Goal: Information Seeking & Learning: Learn about a topic

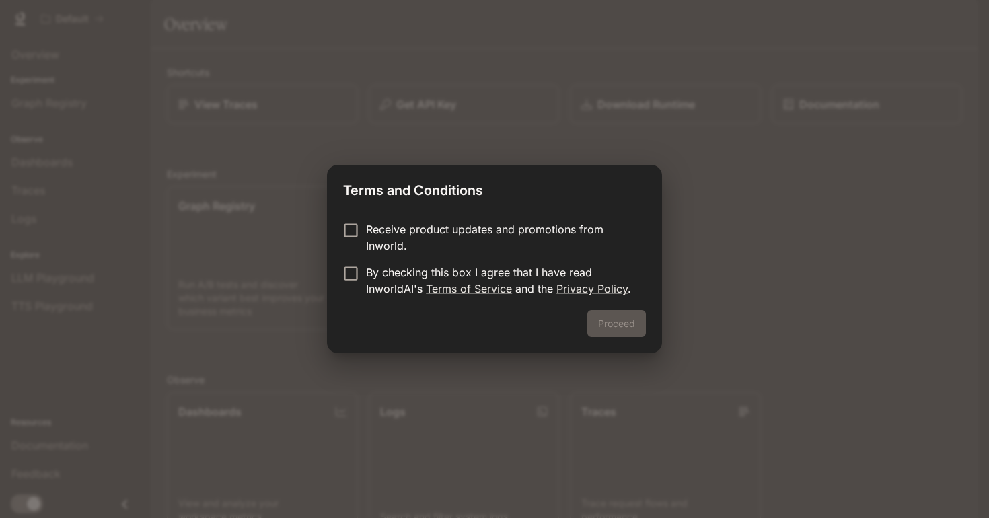
click at [394, 275] on p "By checking this box I agree that I have read InworldAI's Terms of Service and …" at bounding box center [500, 280] width 269 height 32
click at [622, 335] on button "Proceed" at bounding box center [616, 323] width 59 height 27
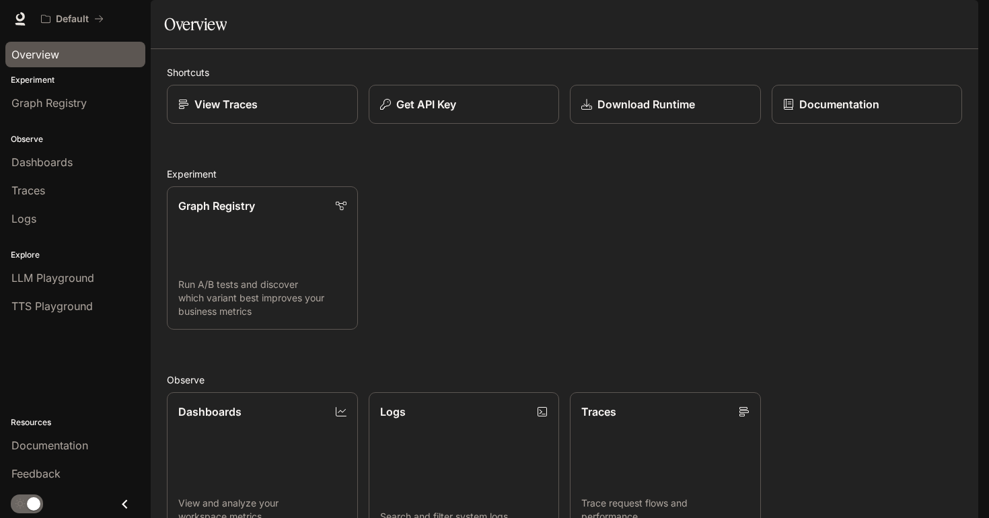
click at [63, 54] on div "Overview" at bounding box center [75, 54] width 128 height 16
click at [57, 83] on p "Experiment" at bounding box center [75, 80] width 151 height 12
click at [59, 100] on span "Graph Registry" at bounding box center [48, 103] width 75 height 16
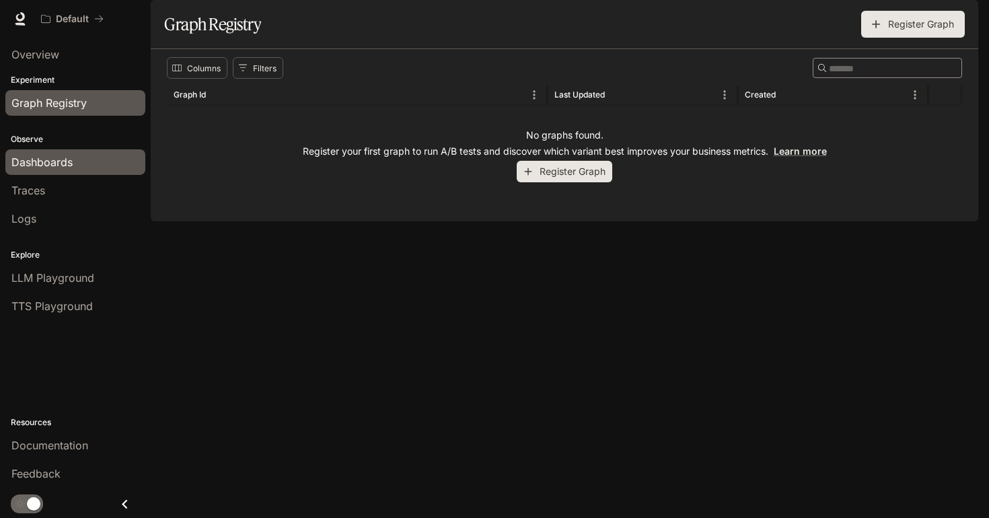
click at [55, 165] on span "Dashboards" at bounding box center [41, 162] width 61 height 16
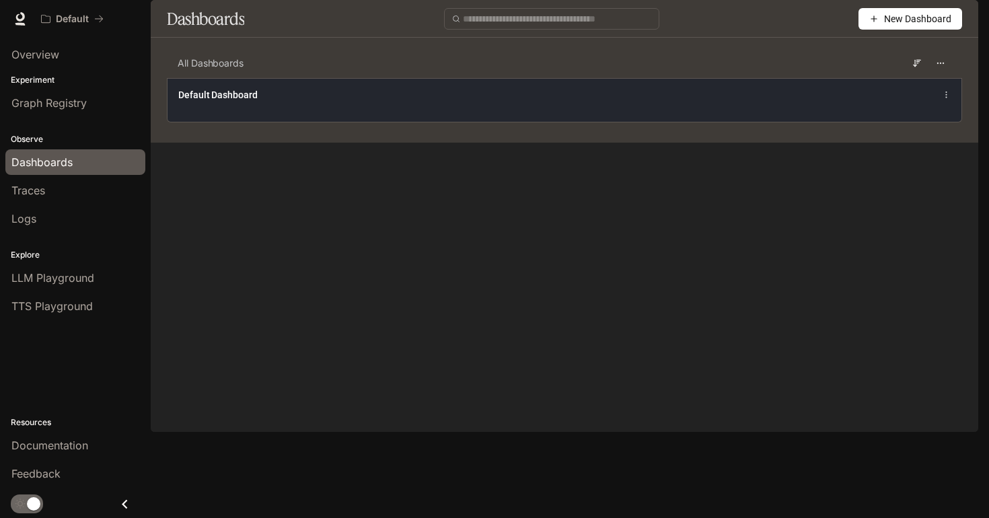
click at [253, 102] on span "Default Dashboard" at bounding box center [217, 94] width 79 height 13
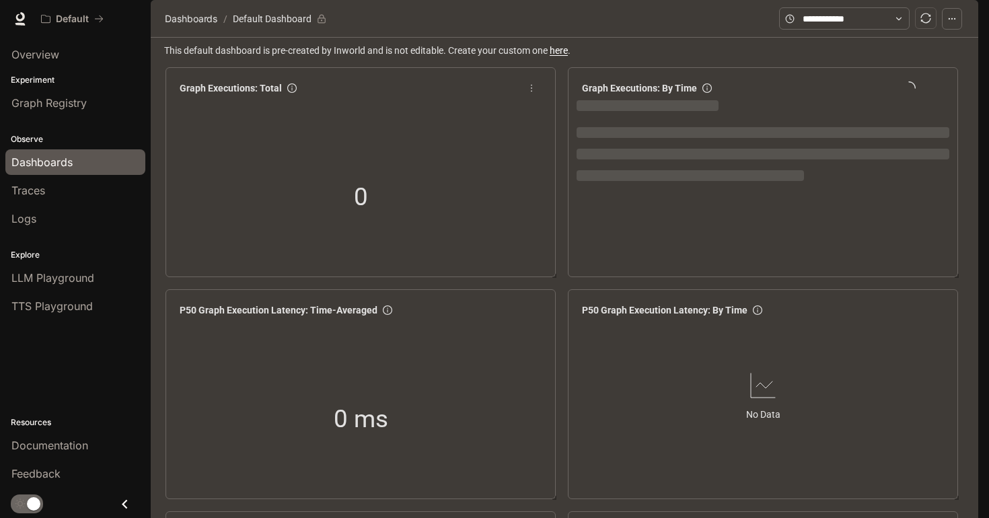
click at [342, 191] on div "0" at bounding box center [360, 197] width 373 height 172
click at [435, 203] on div "0" at bounding box center [360, 197] width 373 height 172
click at [383, 203] on div "0" at bounding box center [360, 197] width 135 height 86
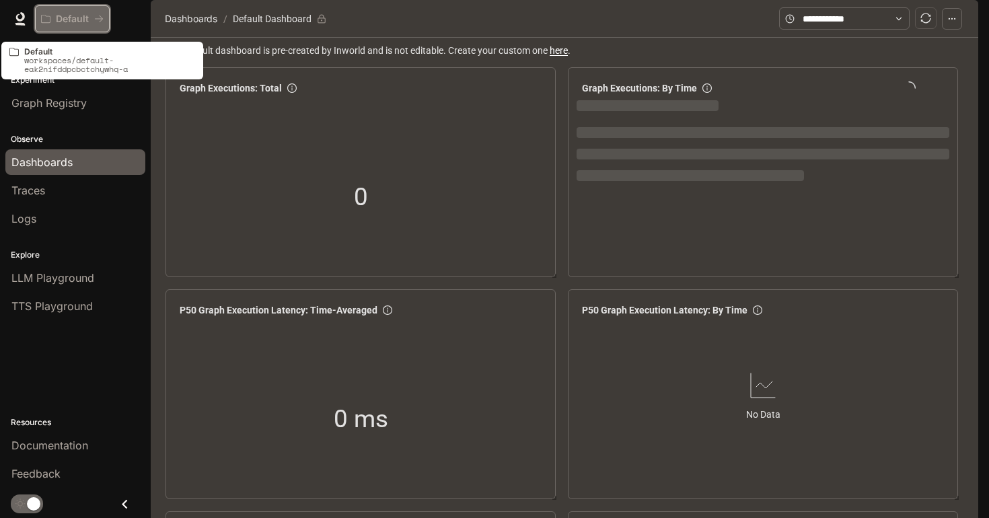
click at [46, 19] on icon "All workspaces" at bounding box center [45, 18] width 9 height 9
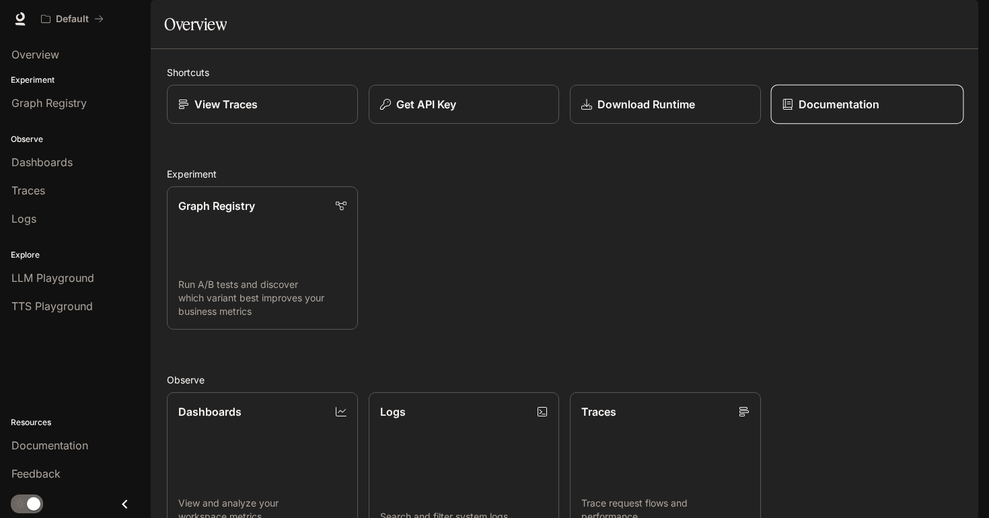
click at [825, 124] on link "Documentation" at bounding box center [866, 105] width 192 height 40
